Goal: Book appointment/travel/reservation

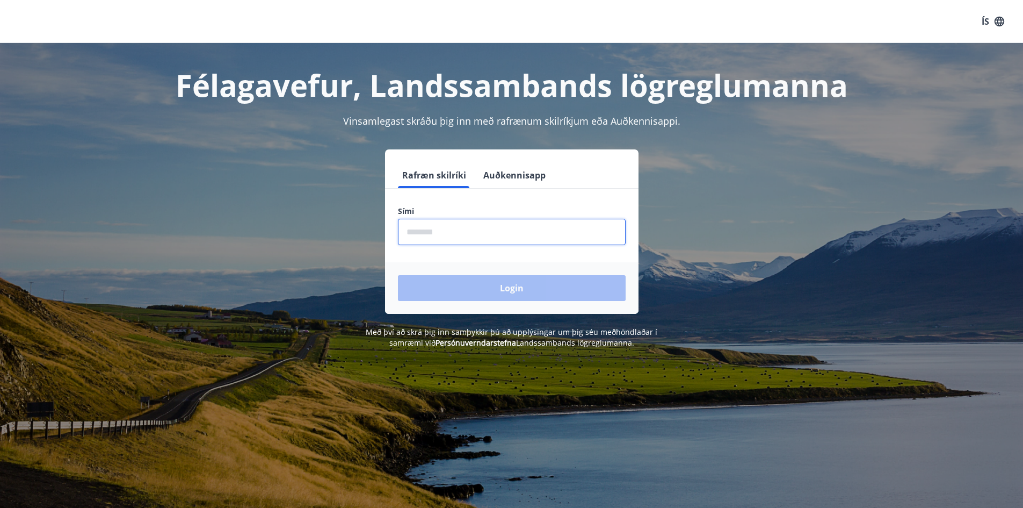
click at [453, 232] on input "phone" at bounding box center [512, 232] width 228 height 26
type input "********"
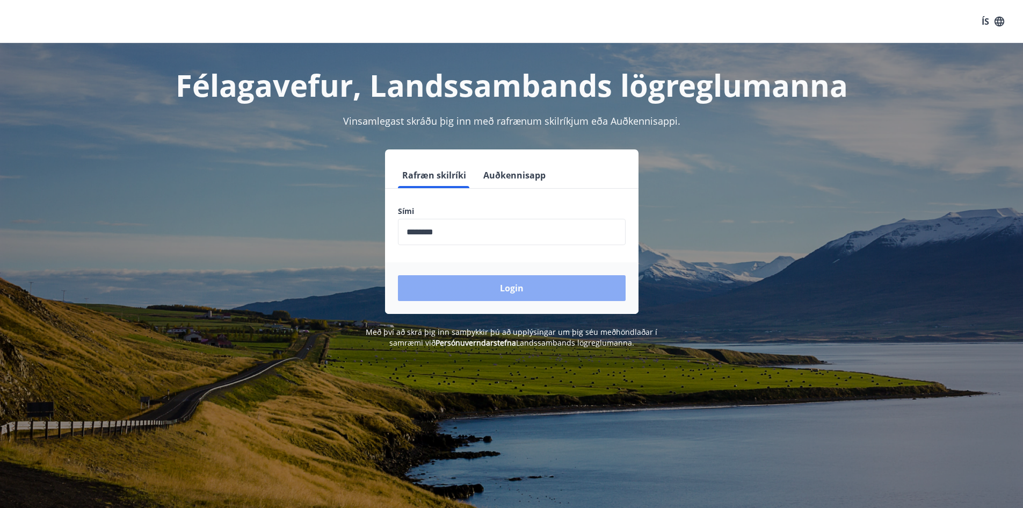
click at [474, 285] on button "Login" at bounding box center [512, 288] width 228 height 26
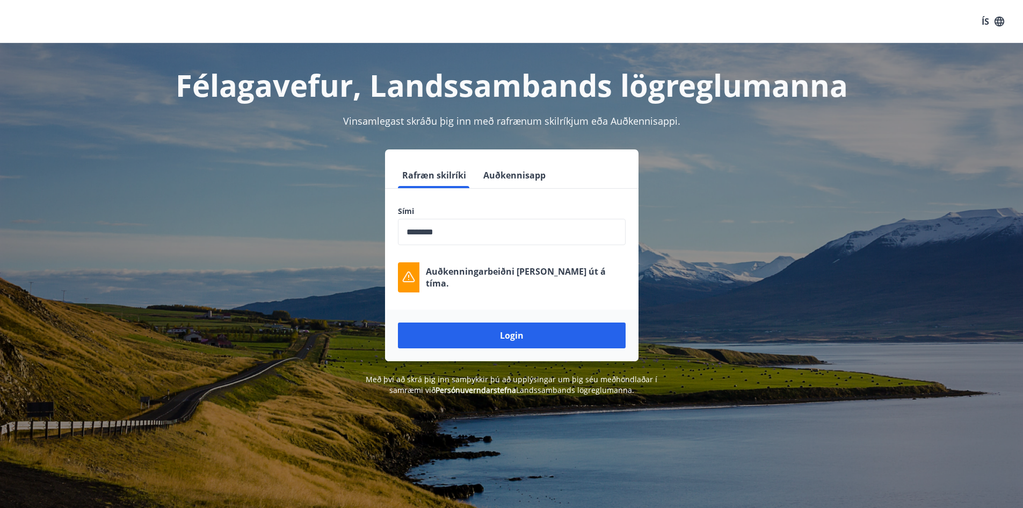
click at [460, 230] on input "phone" at bounding box center [512, 232] width 228 height 26
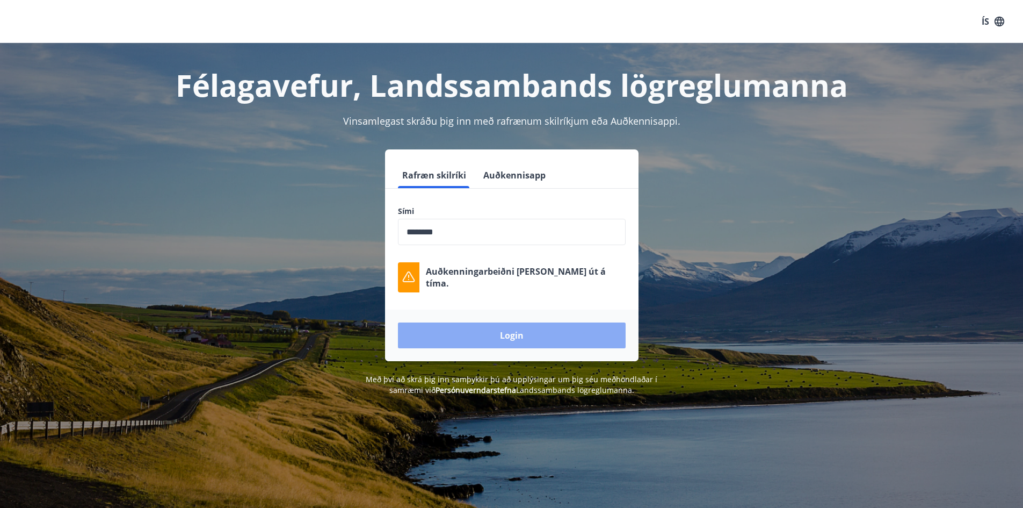
click at [513, 337] on button "Login" at bounding box center [512, 335] width 228 height 26
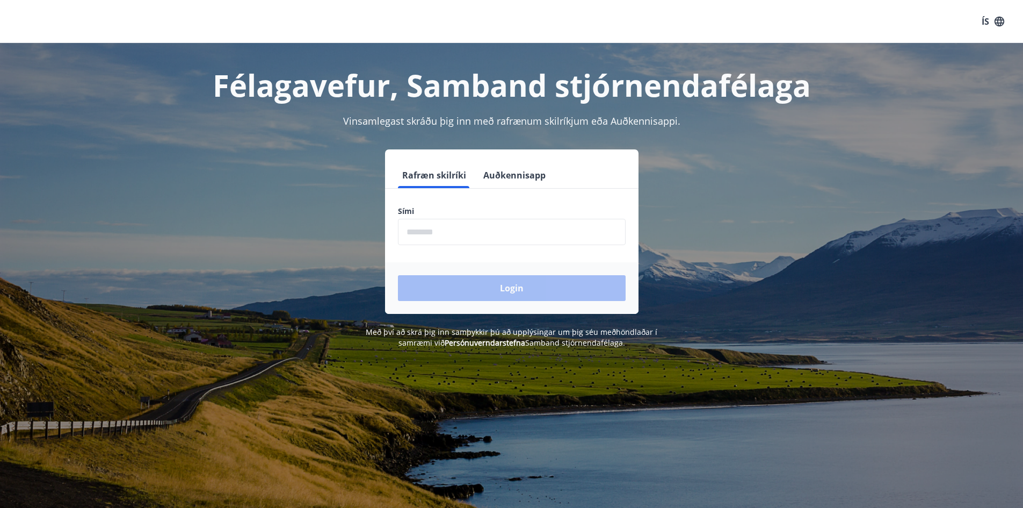
click at [484, 230] on input "phone" at bounding box center [512, 232] width 228 height 26
type input "********"
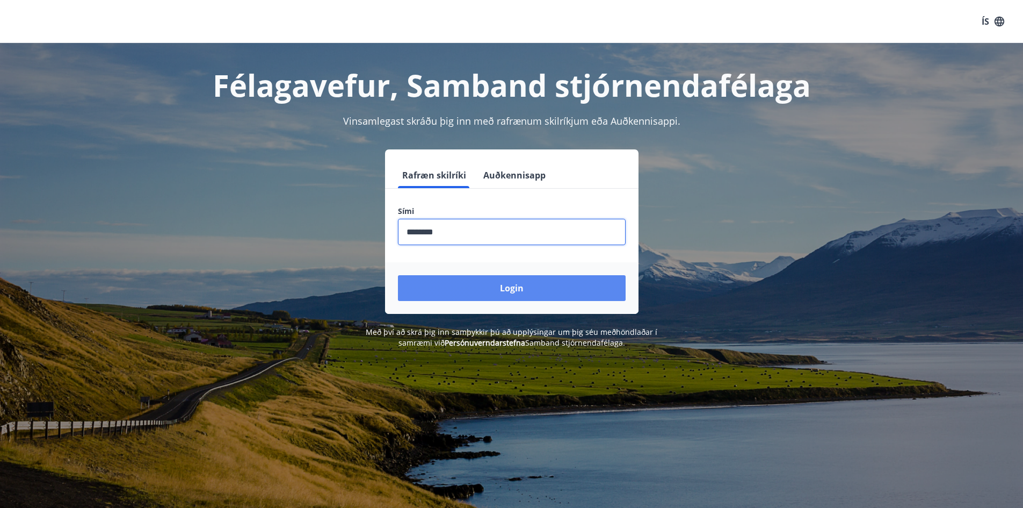
click at [495, 290] on button "Login" at bounding box center [512, 288] width 228 height 26
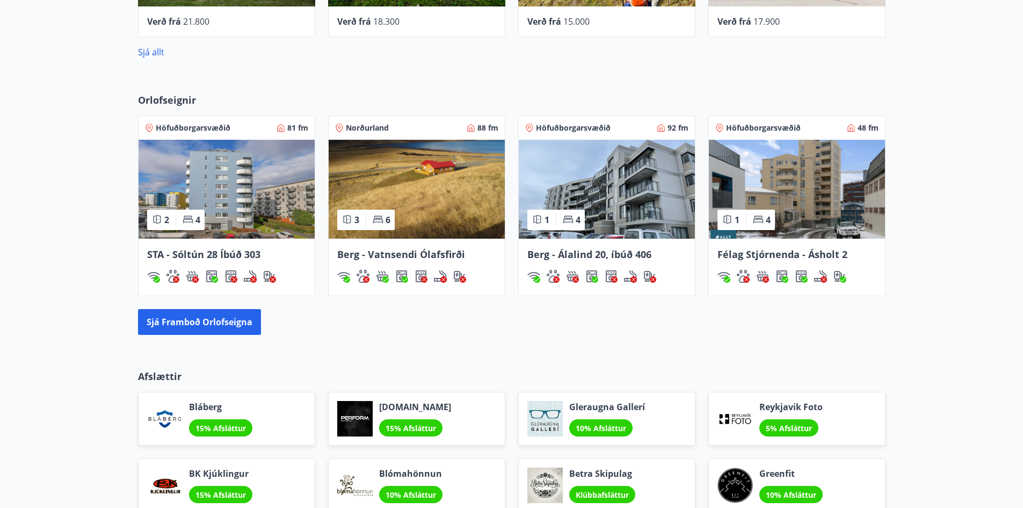
scroll to position [559, 0]
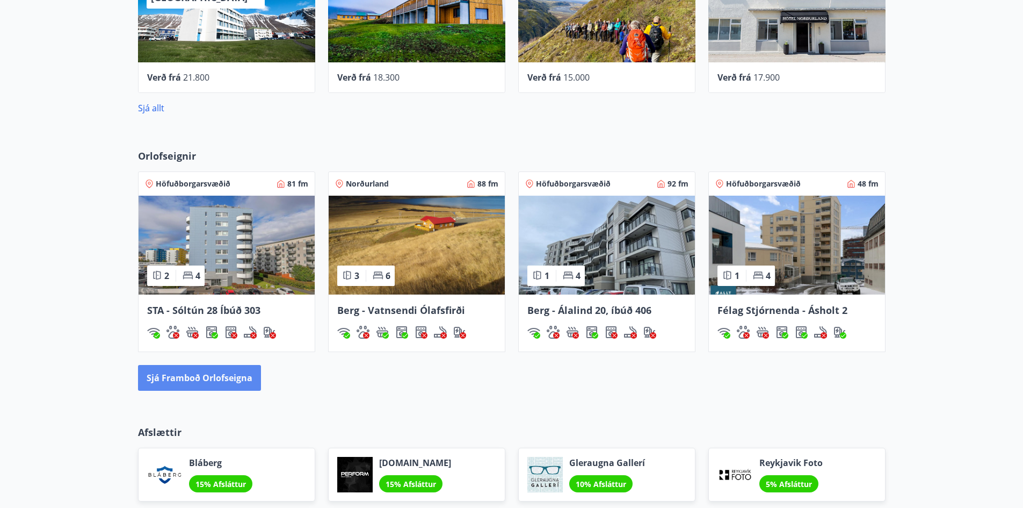
click at [232, 377] on button "Sjá framboð orlofseigna" at bounding box center [199, 378] width 123 height 26
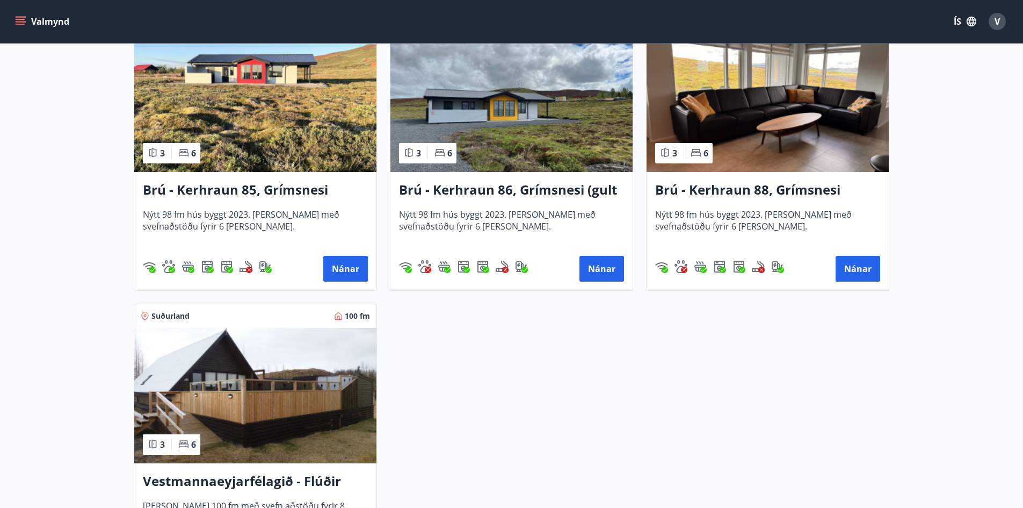
scroll to position [2471, 0]
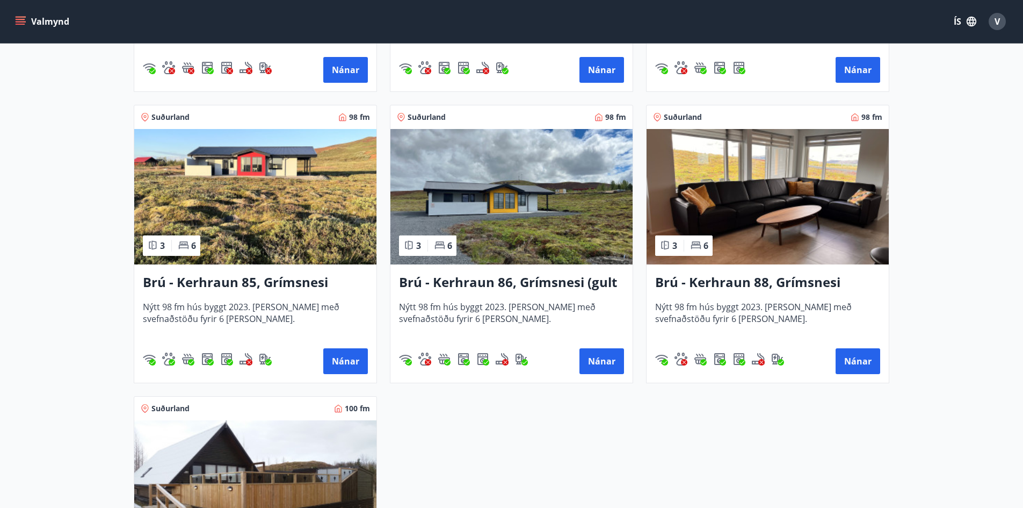
click at [221, 279] on h3 "Brú - Kerhraun 85, Grímsnesi (rautt hús) (gæludýr velkomin)" at bounding box center [255, 282] width 225 height 19
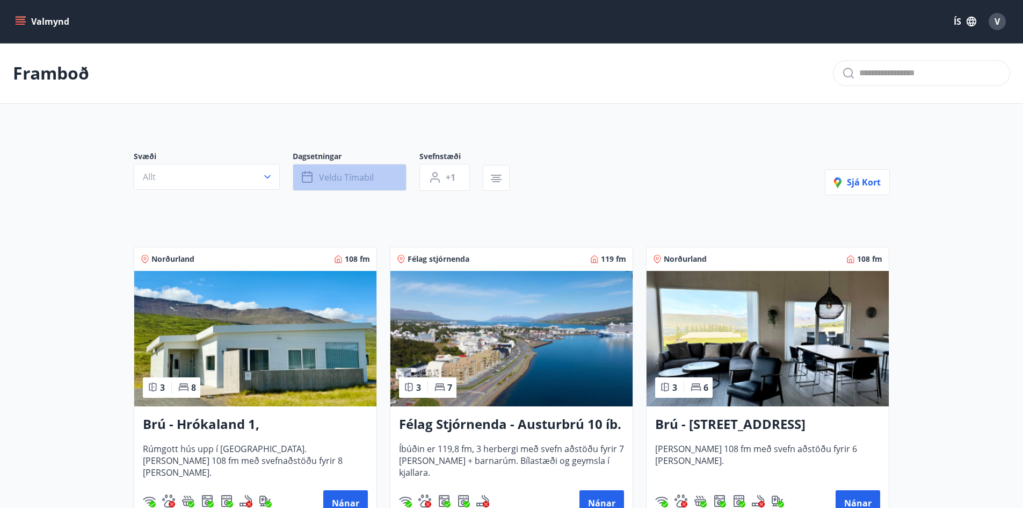
click at [354, 177] on span "Veldu tímabil" at bounding box center [346, 177] width 55 height 12
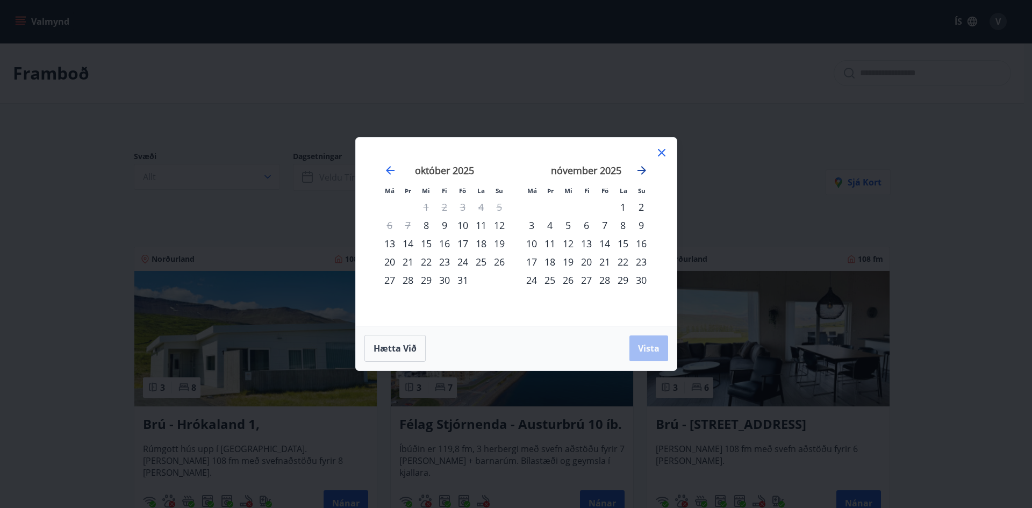
click at [638, 167] on icon "Move forward to switch to the next month." at bounding box center [641, 170] width 13 height 13
click at [572, 261] on div "18" at bounding box center [568, 262] width 18 height 18
click at [641, 261] on div "22" at bounding box center [641, 262] width 18 height 18
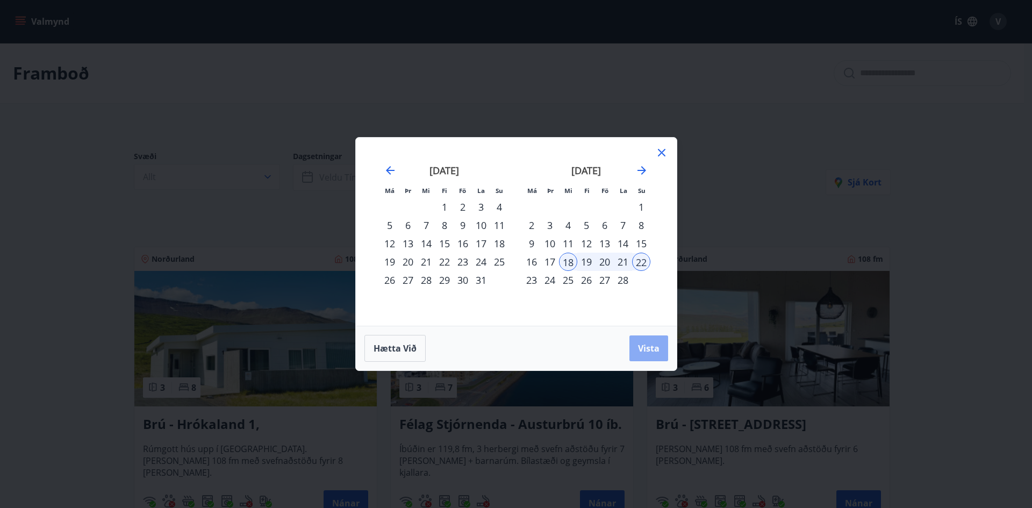
click at [654, 345] on span "Vista" at bounding box center [648, 348] width 21 height 12
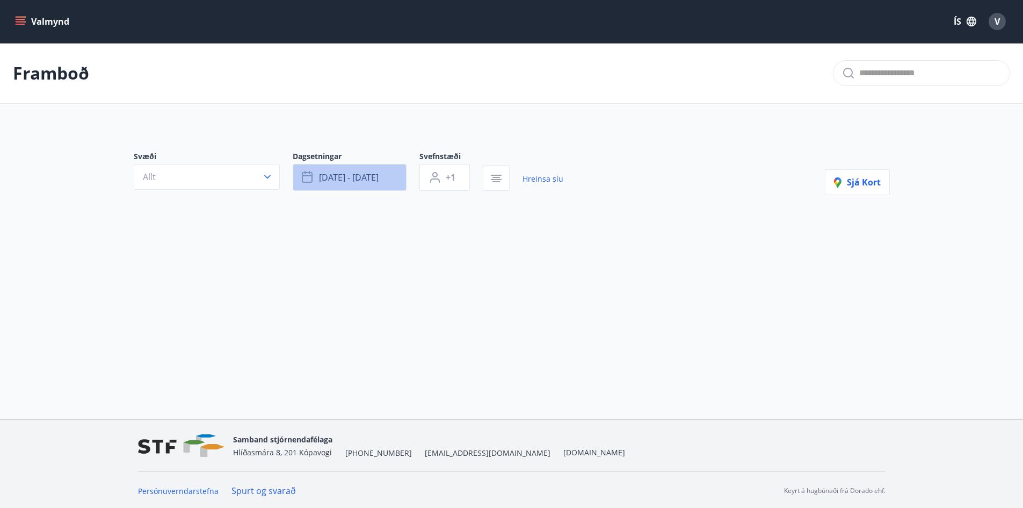
click at [338, 178] on span "feb 18 - feb 22" at bounding box center [349, 177] width 60 height 12
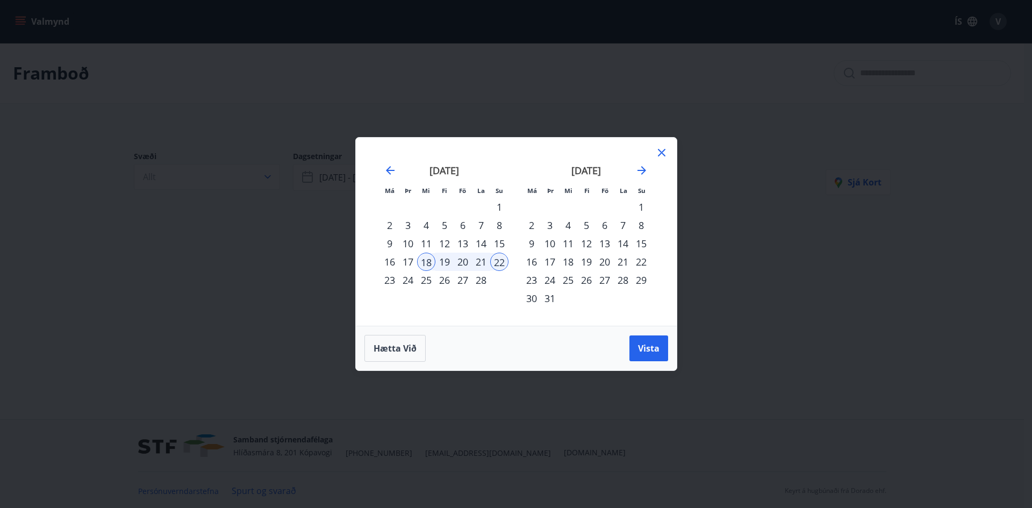
click at [445, 259] on div "19" at bounding box center [444, 262] width 18 height 18
click at [648, 347] on span "Vista" at bounding box center [648, 348] width 21 height 12
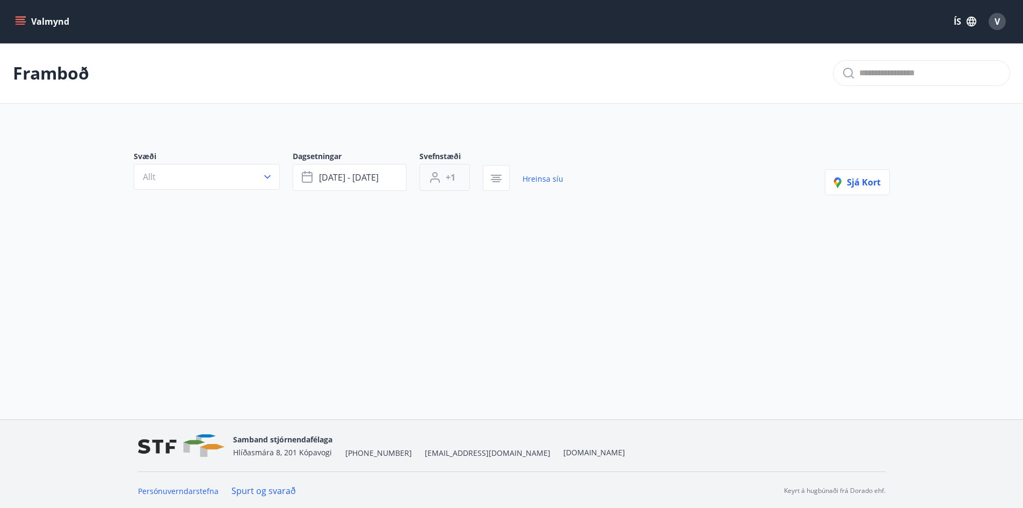
click at [450, 175] on span "+1" at bounding box center [451, 177] width 10 height 12
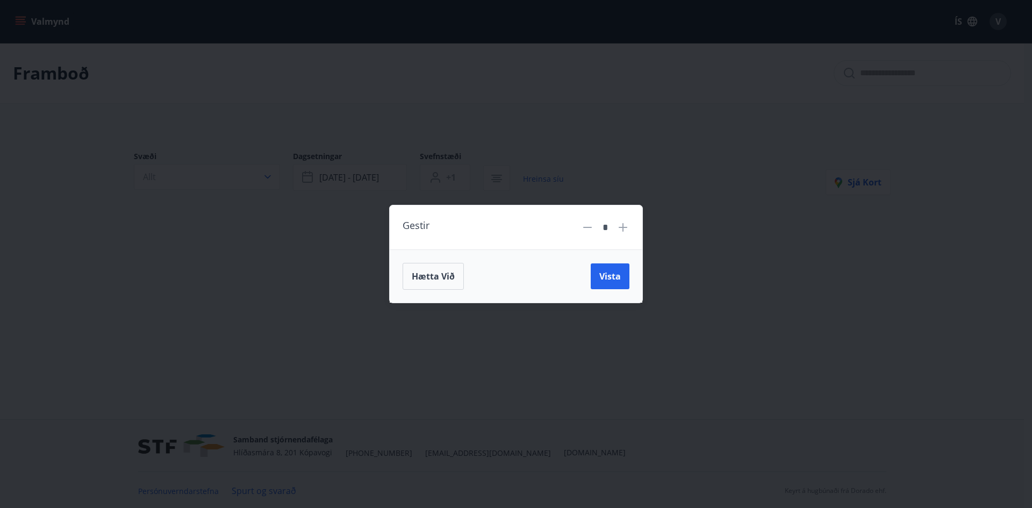
click at [619, 226] on icon at bounding box center [622, 227] width 13 height 13
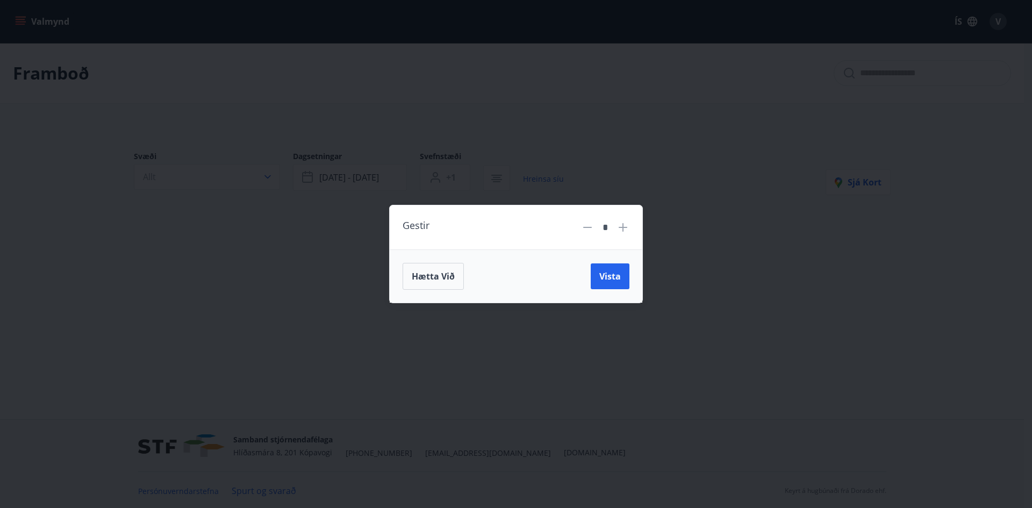
type input "*"
click at [610, 276] on span "Vista" at bounding box center [609, 276] width 21 height 12
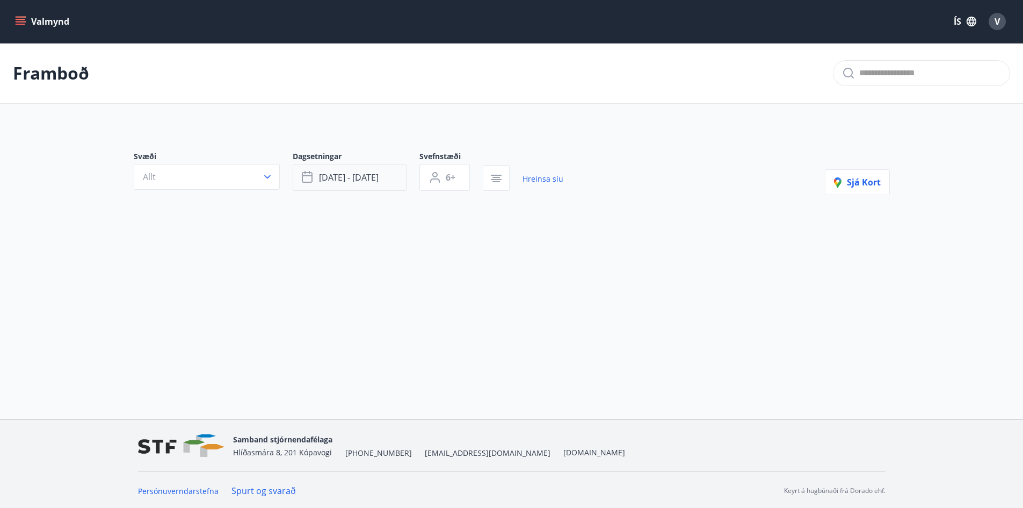
click at [343, 185] on button "feb 19 - feb 22" at bounding box center [350, 177] width 114 height 27
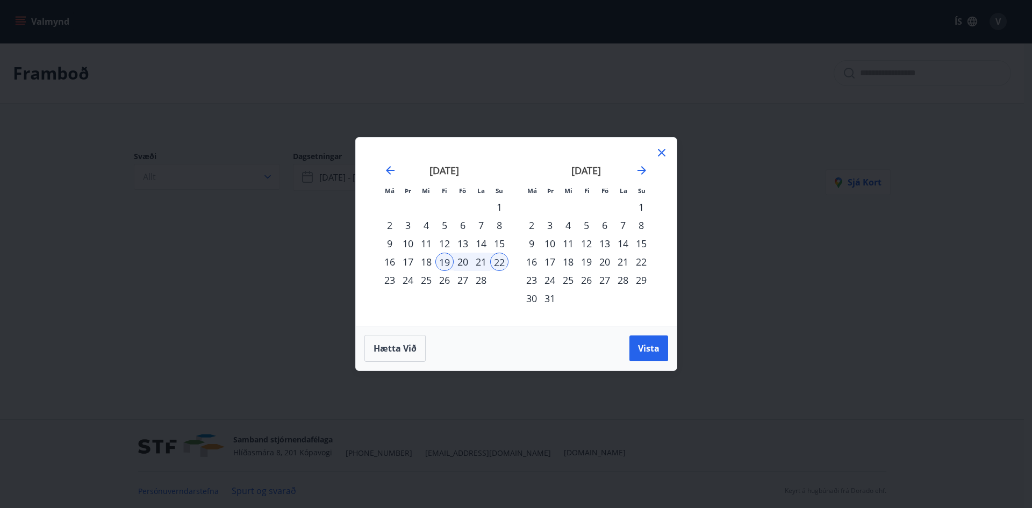
click at [427, 261] on div "18" at bounding box center [426, 262] width 18 height 18
click at [497, 261] on div "22" at bounding box center [499, 262] width 18 height 18
click at [662, 348] on button "Vista" at bounding box center [648, 348] width 39 height 26
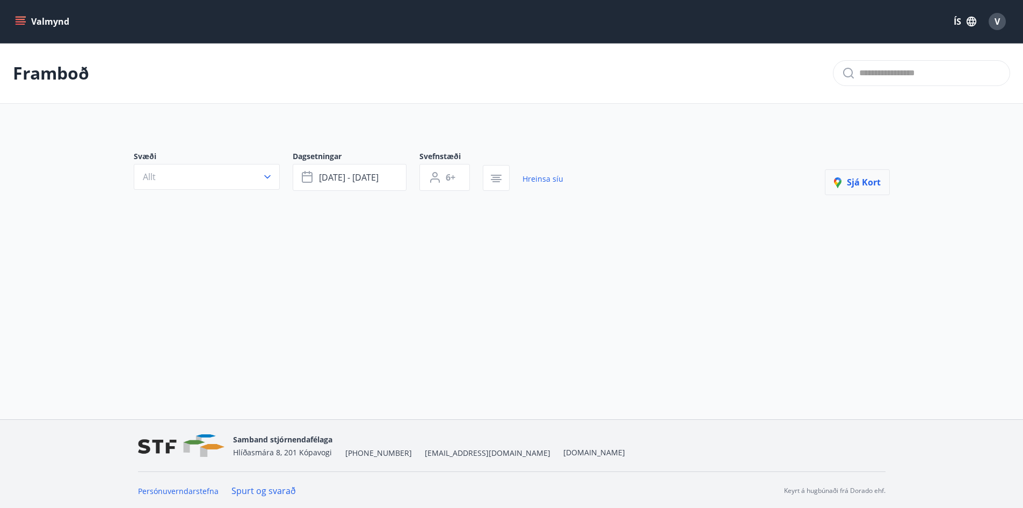
click at [850, 185] on span "Sjá kort" at bounding box center [857, 182] width 47 height 12
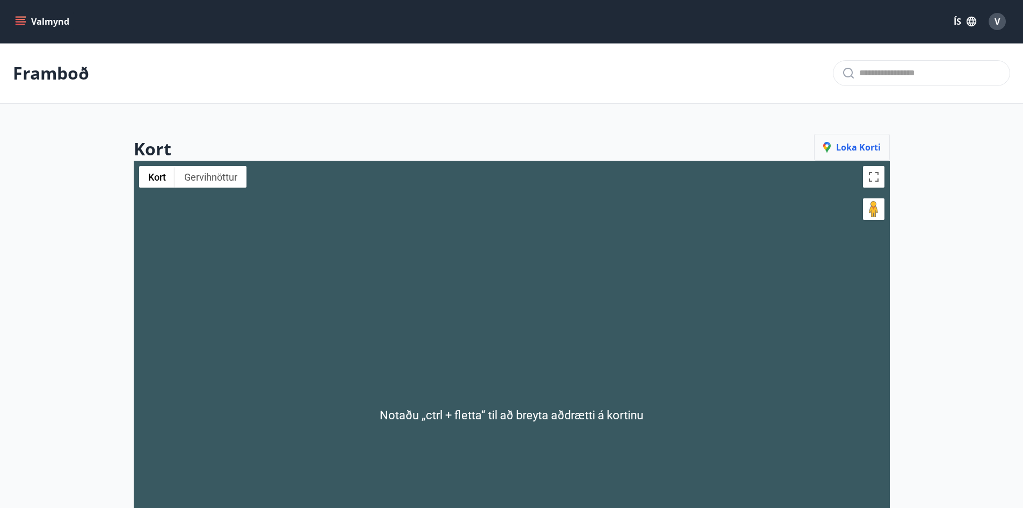
click at [848, 145] on span "Loka korti" at bounding box center [852, 147] width 57 height 12
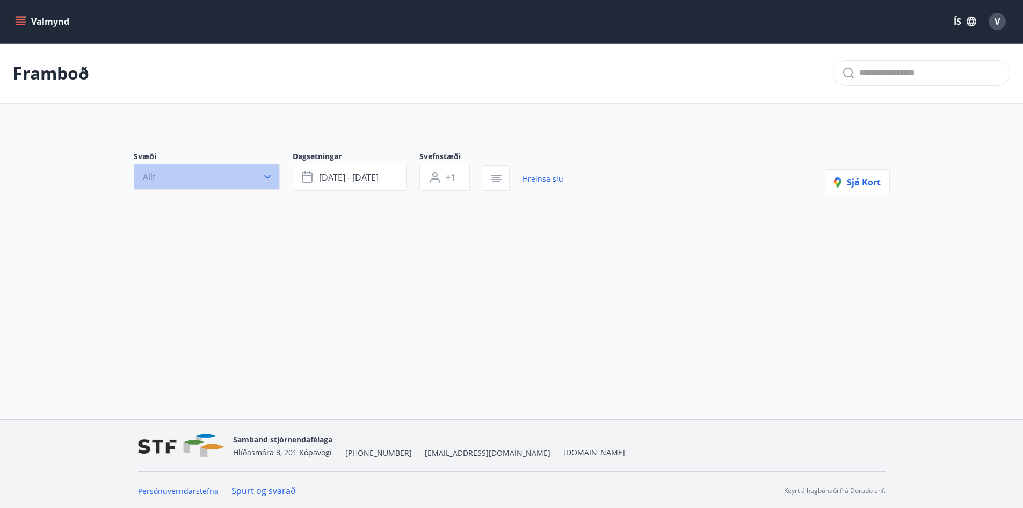
click at [268, 175] on icon "button" at bounding box center [267, 176] width 11 height 11
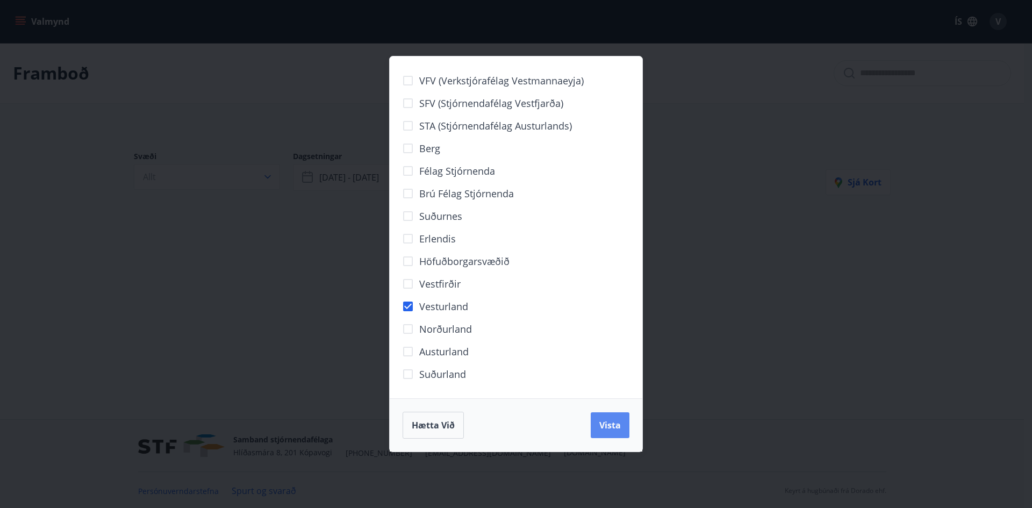
click at [603, 421] on span "Vista" at bounding box center [609, 425] width 21 height 12
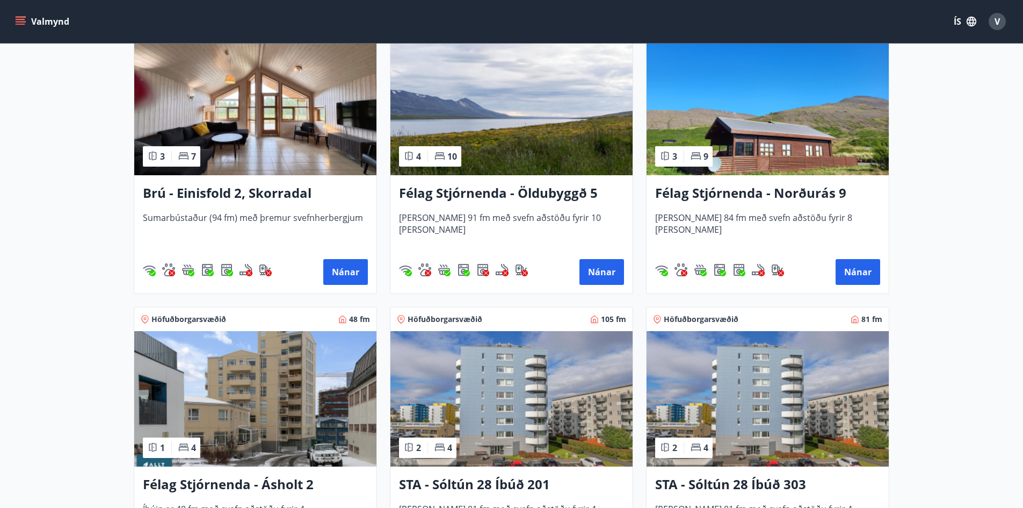
scroll to position [808, 0]
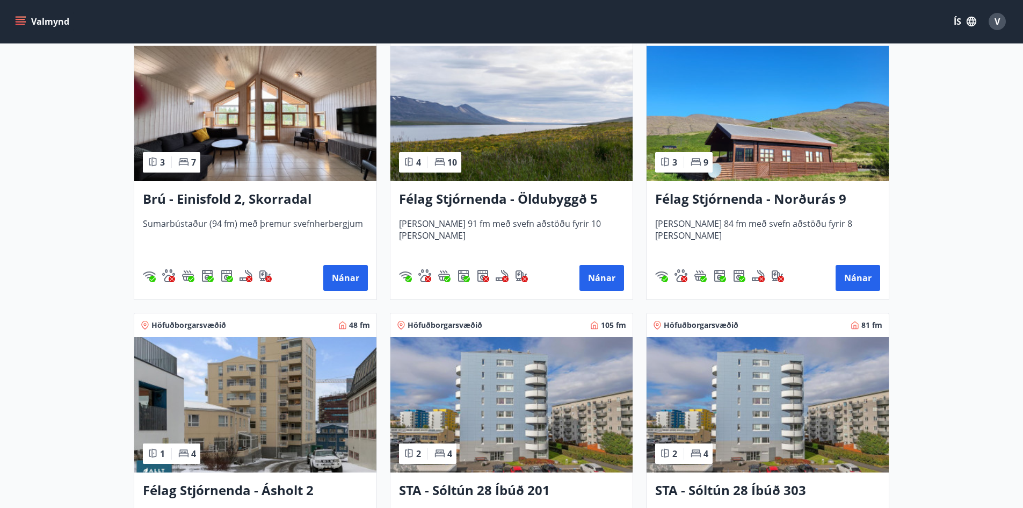
click at [275, 113] on img at bounding box center [255, 113] width 242 height 135
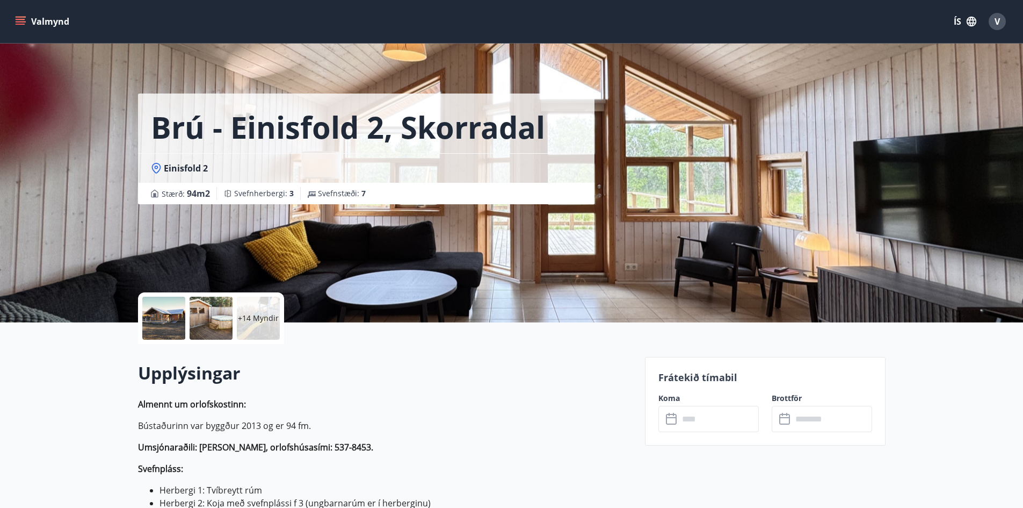
click at [268, 320] on p "+14 Myndir" at bounding box center [258, 318] width 41 height 11
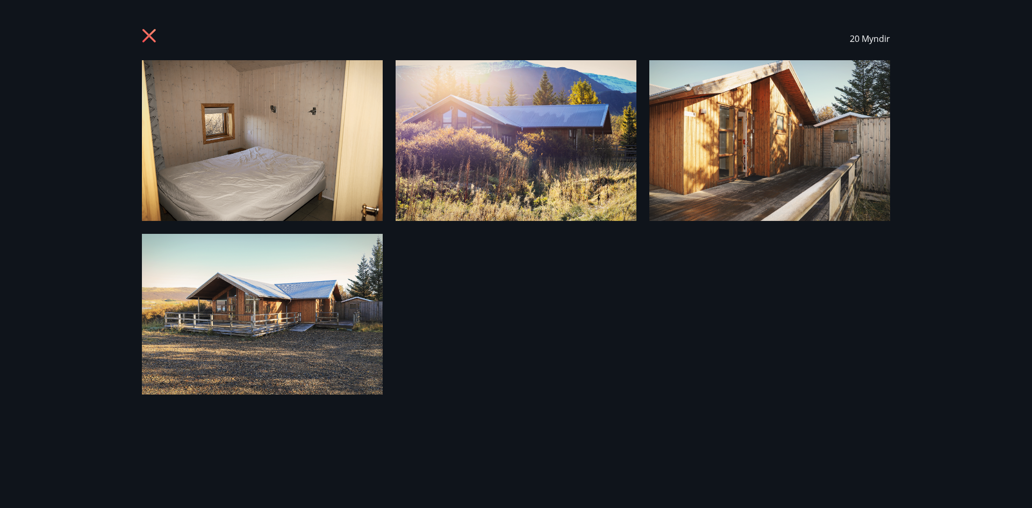
click at [149, 34] on icon at bounding box center [150, 36] width 17 height 17
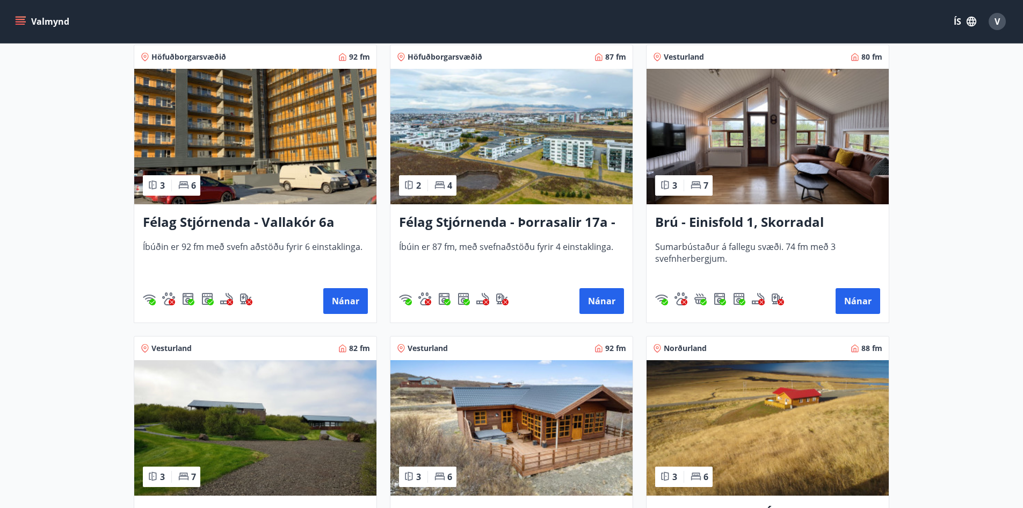
scroll to position [1773, 0]
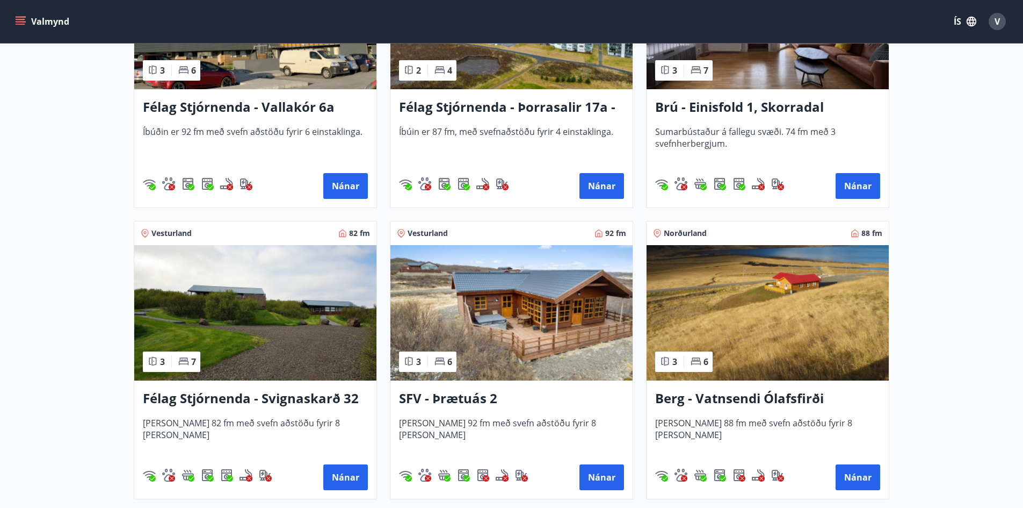
click at [269, 305] on img at bounding box center [255, 312] width 242 height 135
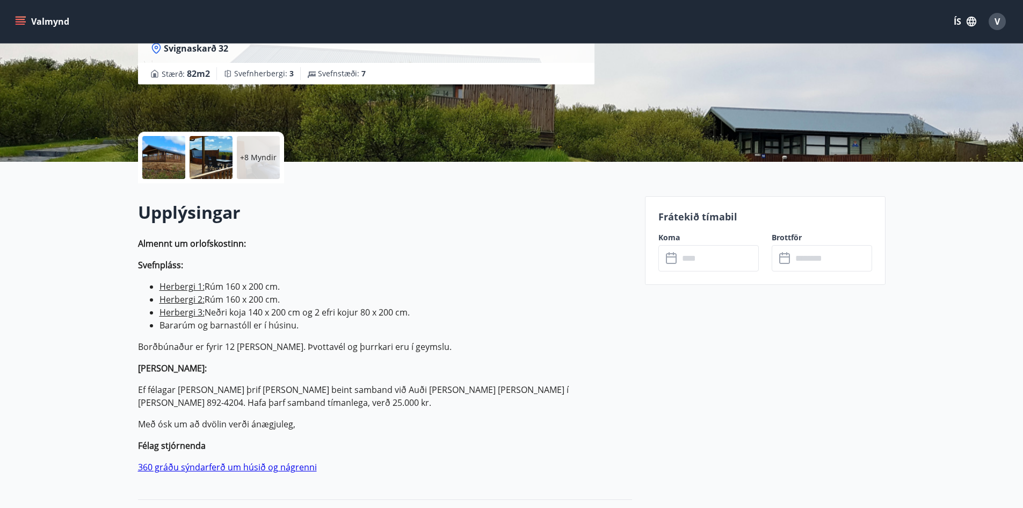
scroll to position [161, 0]
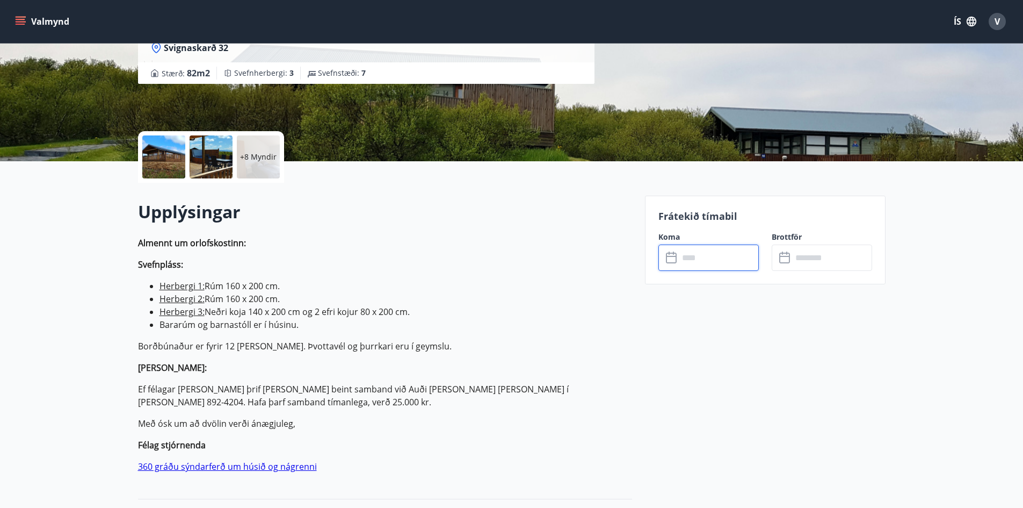
click at [697, 260] on input "text" at bounding box center [719, 257] width 80 height 26
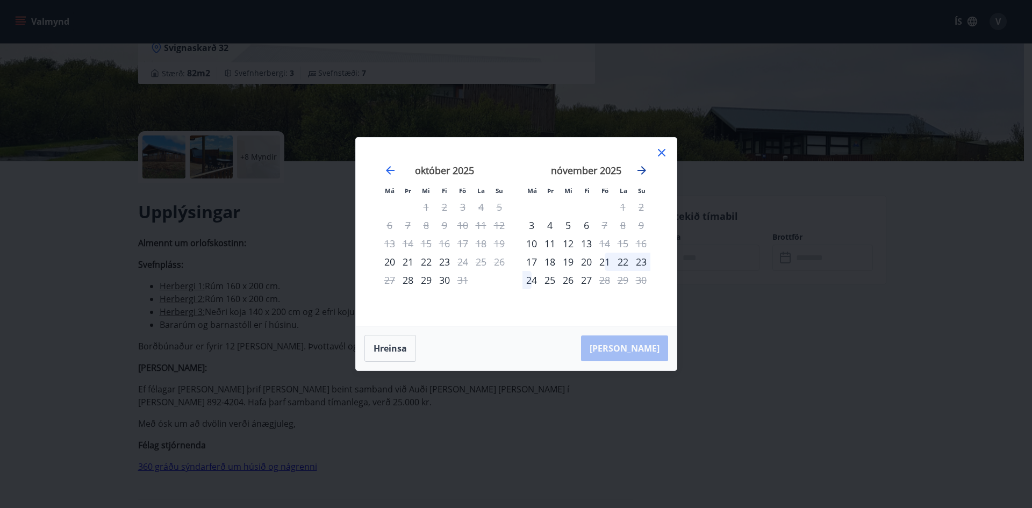
click at [641, 169] on icon "Move forward to switch to the next month." at bounding box center [641, 170] width 13 height 13
click at [391, 169] on icon "Move backward to switch to the previous month." at bounding box center [390, 170] width 13 height 13
click at [639, 166] on icon "Move forward to switch to the next month." at bounding box center [641, 170] width 13 height 13
click at [643, 164] on icon "Move forward to switch to the next month." at bounding box center [641, 170] width 13 height 13
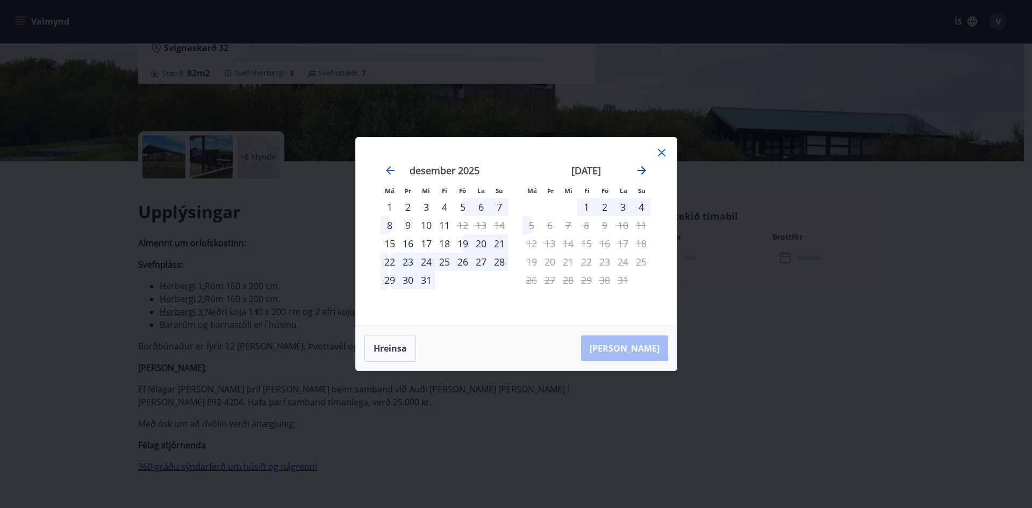
click at [644, 164] on icon "Move forward to switch to the next month." at bounding box center [641, 170] width 13 height 13
click at [644, 167] on icon "Move forward to switch to the next month." at bounding box center [641, 170] width 13 height 13
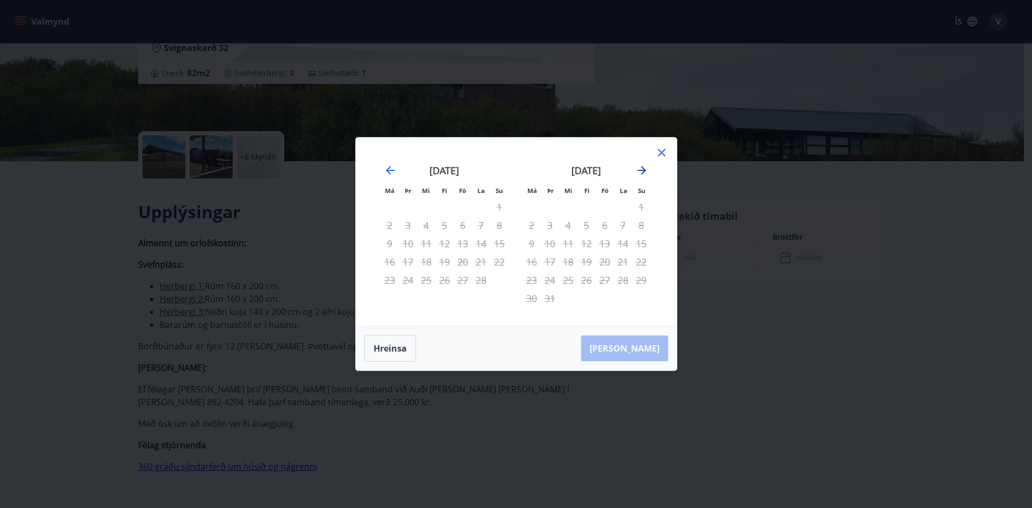
click at [644, 167] on icon "Move forward to switch to the next month." at bounding box center [641, 170] width 13 height 13
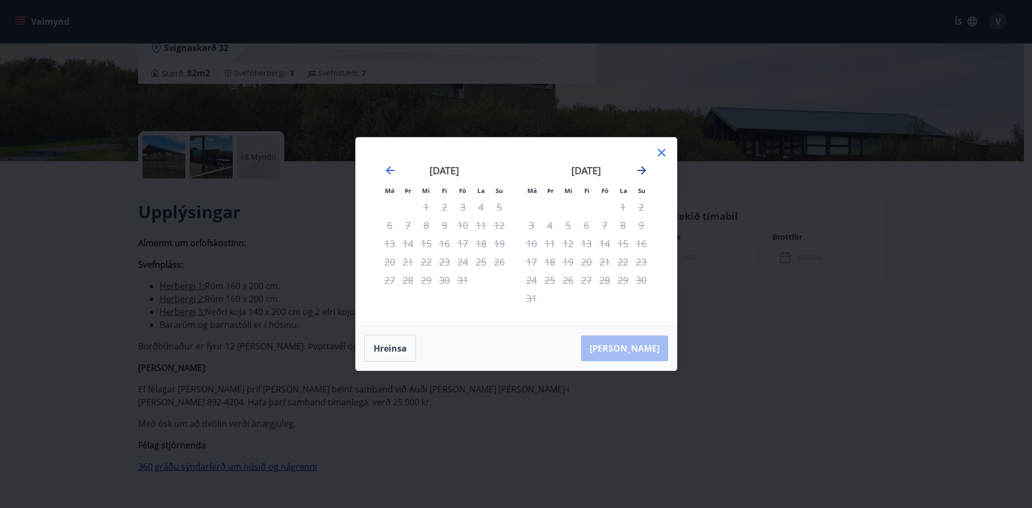
click at [643, 168] on icon "Move forward to switch to the next month." at bounding box center [641, 170] width 13 height 13
click at [660, 150] on icon at bounding box center [661, 152] width 13 height 13
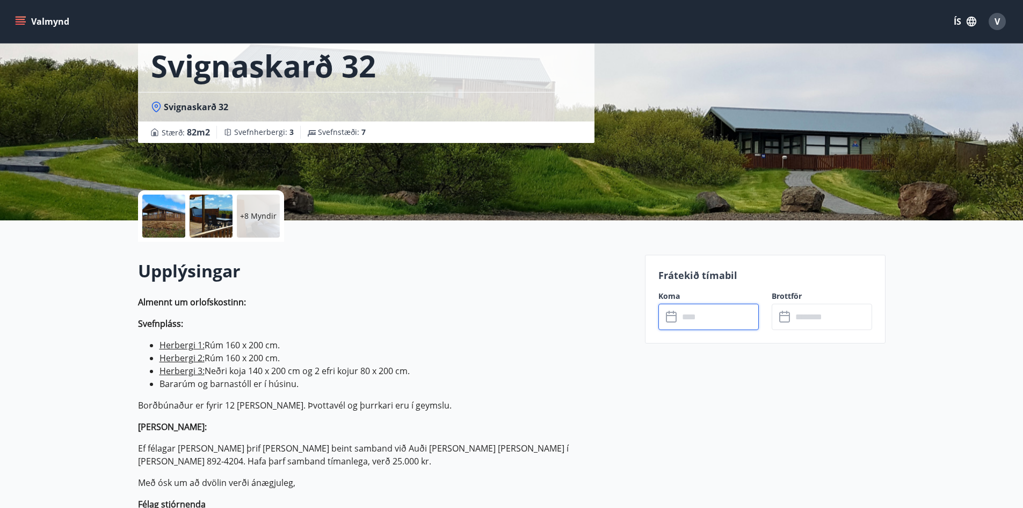
scroll to position [0, 0]
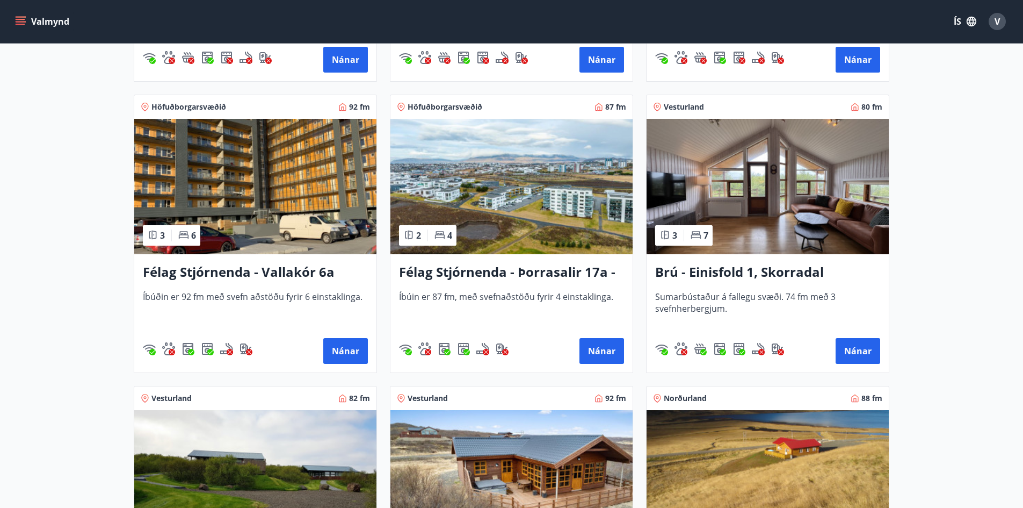
scroll to position [1612, 0]
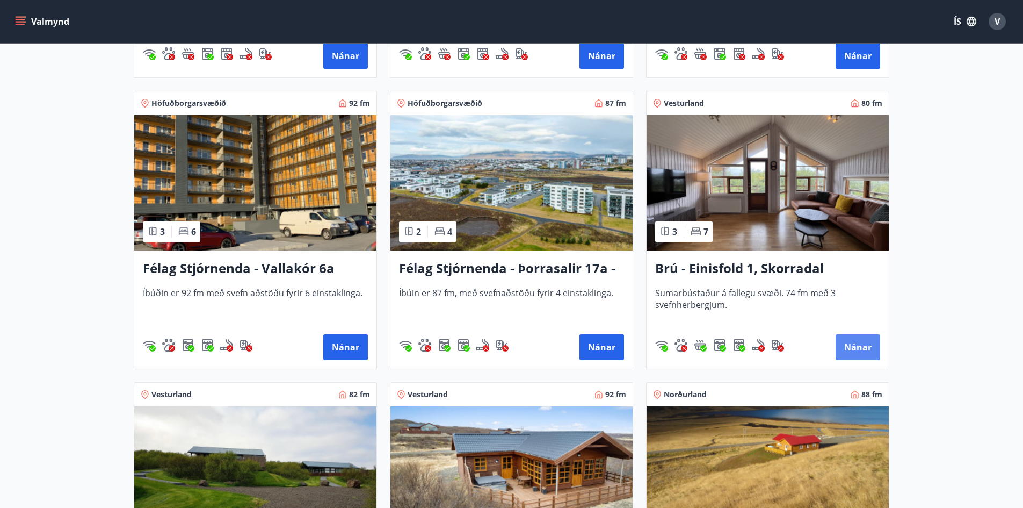
click at [862, 347] on button "Nánar" at bounding box center [858, 347] width 45 height 26
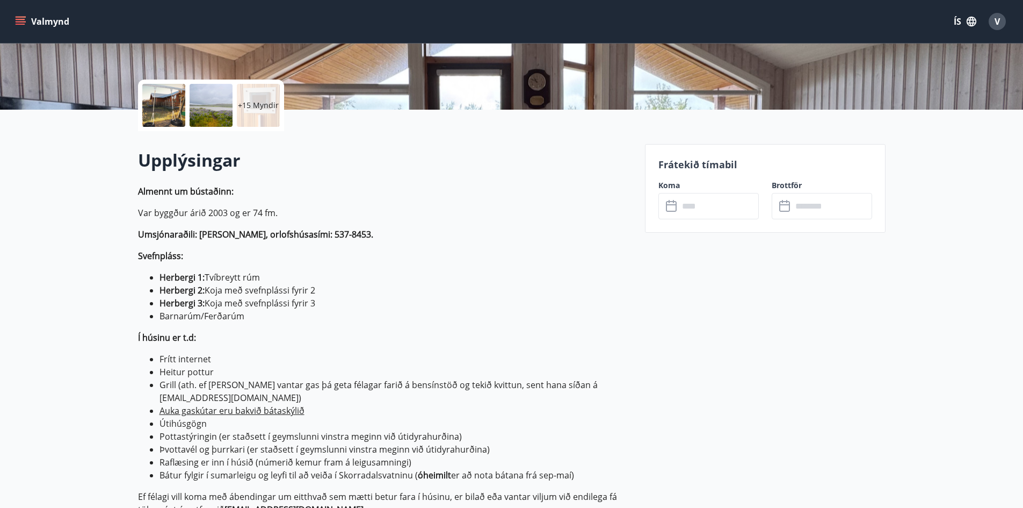
scroll to position [269, 0]
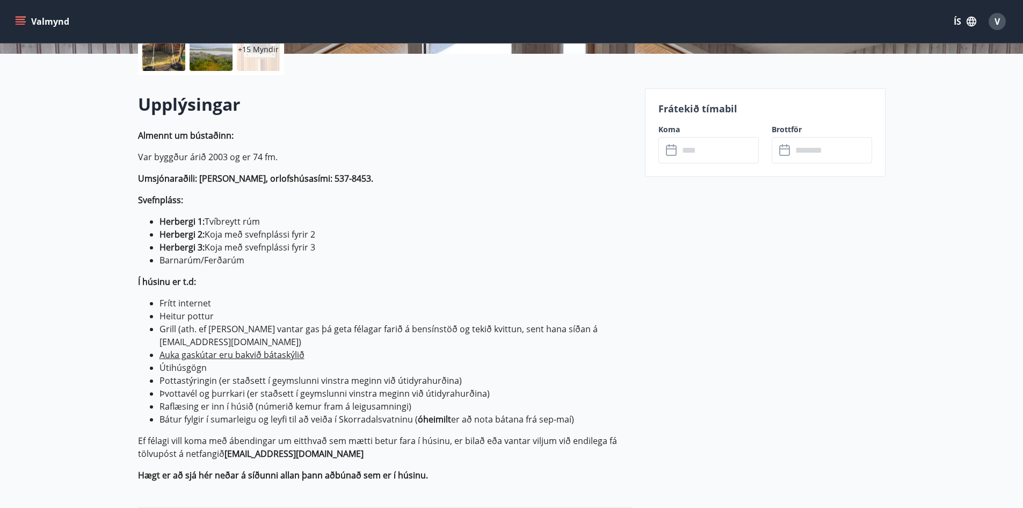
click at [701, 155] on input "text" at bounding box center [719, 150] width 80 height 26
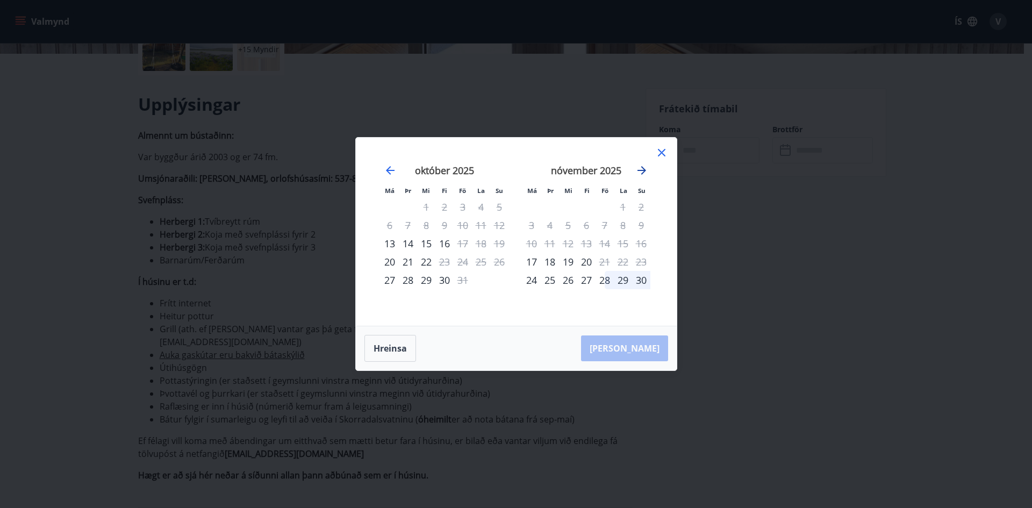
click at [639, 170] on icon "Move forward to switch to the next month." at bounding box center [641, 170] width 9 height 9
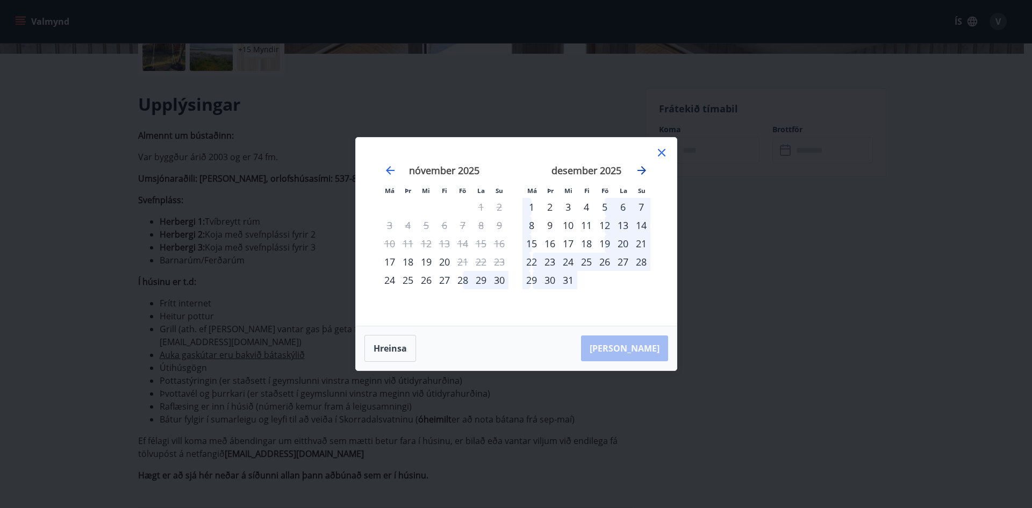
click at [639, 168] on icon "Move forward to switch to the next month." at bounding box center [641, 170] width 13 height 13
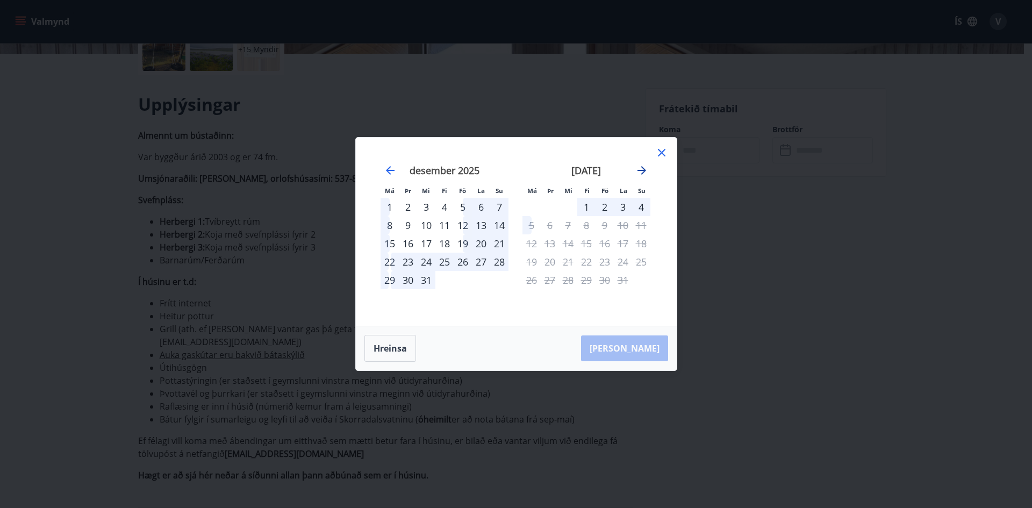
click at [639, 168] on icon "Move forward to switch to the next month." at bounding box center [641, 170] width 13 height 13
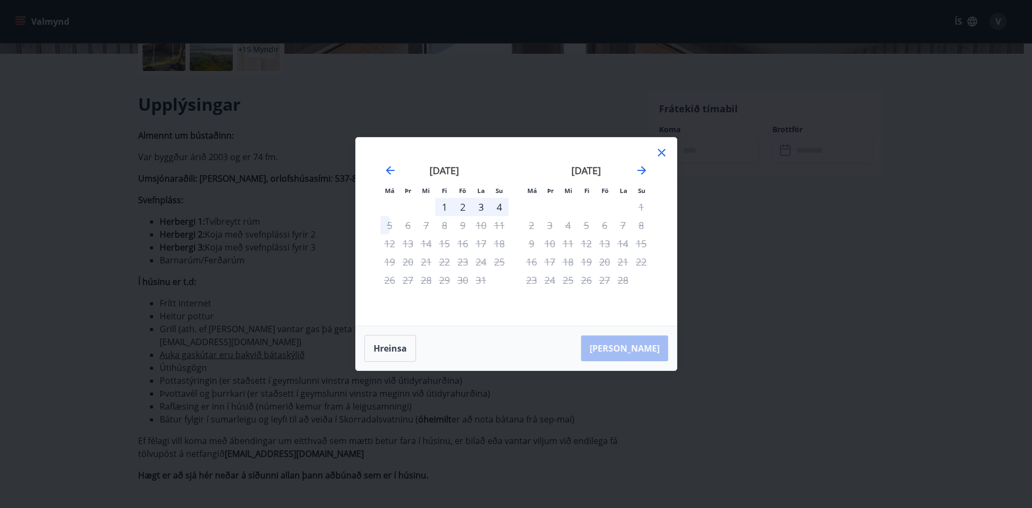
click at [664, 152] on icon at bounding box center [661, 152] width 13 height 13
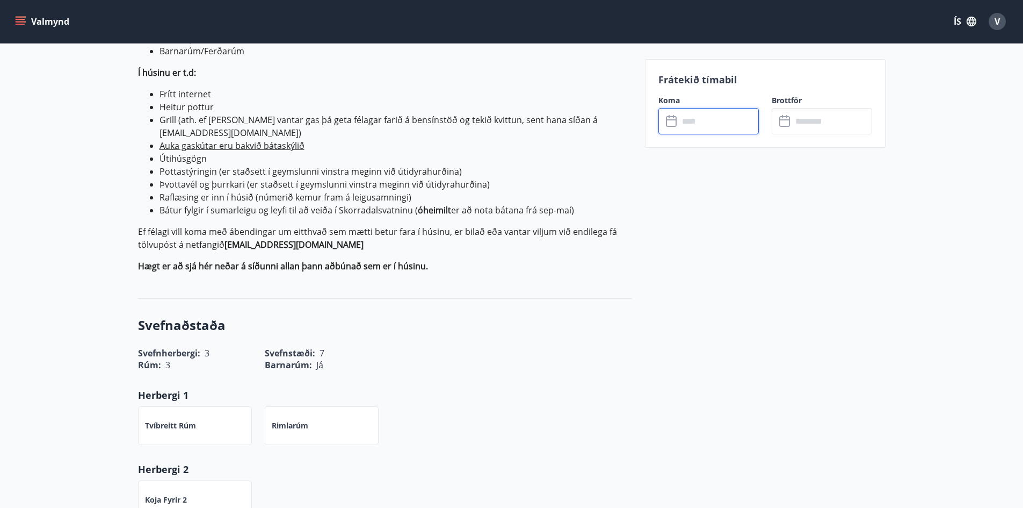
scroll to position [484, 0]
